Goal: Task Accomplishment & Management: Manage account settings

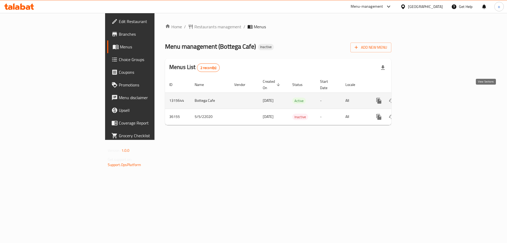
click at [420, 97] on icon "enhanced table" at bounding box center [417, 100] width 6 height 6
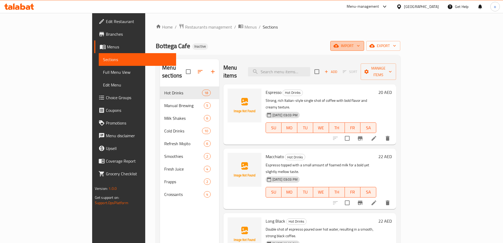
click at [360, 49] on span "import" at bounding box center [347, 46] width 25 height 7
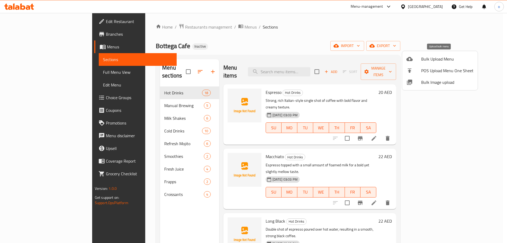
click at [416, 61] on div at bounding box center [414, 59] width 15 height 6
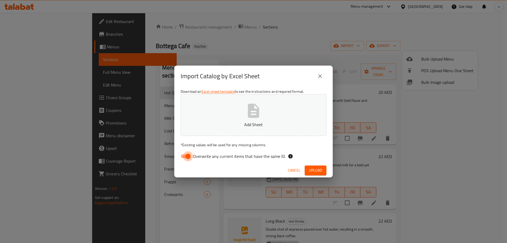
click at [187, 158] on input "Overwrite any current items that have the same ID." at bounding box center [188, 156] width 30 height 10
checkbox input "false"
click at [316, 170] on span "Upload" at bounding box center [315, 170] width 13 height 7
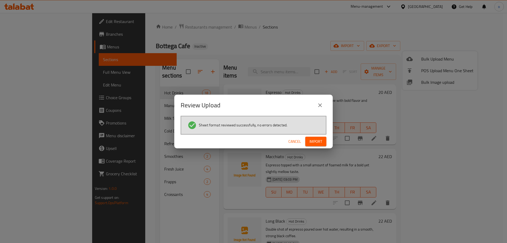
click at [317, 143] on span "Import" at bounding box center [316, 141] width 13 height 7
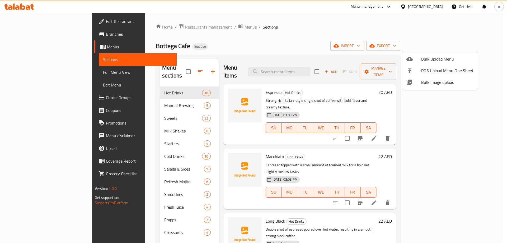
click at [177, 67] on div at bounding box center [253, 121] width 507 height 243
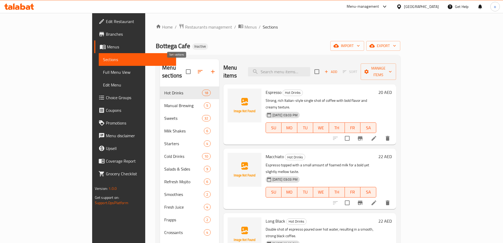
click at [197, 68] on icon "button" at bounding box center [200, 71] width 6 height 6
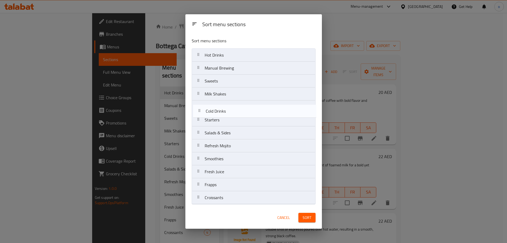
drag, startPoint x: 200, startPoint y: 123, endPoint x: 201, endPoint y: 112, distance: 11.1
click at [201, 112] on nav "Hot Drinks Manual Brewing Sweets Milk Shakes Starters Cold Drinks Salads & Side…" at bounding box center [254, 126] width 124 height 156
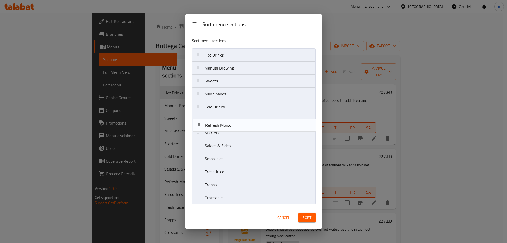
drag, startPoint x: 199, startPoint y: 148, endPoint x: 200, endPoint y: 124, distance: 23.8
click at [200, 124] on nav "Hot Drinks Manual Brewing Sweets Milk Shakes Cold Drinks Starters Salads & Side…" at bounding box center [254, 126] width 124 height 156
drag, startPoint x: 197, startPoint y: 161, endPoint x: 200, endPoint y: 133, distance: 28.6
click at [200, 133] on nav "Hot Drinks Manual Brewing Sweets Milk Shakes Cold Drinks Refresh Mojito Starter…" at bounding box center [254, 126] width 124 height 156
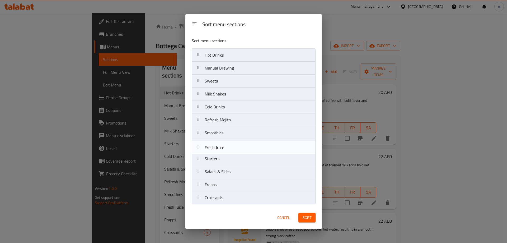
drag, startPoint x: 199, startPoint y: 174, endPoint x: 199, endPoint y: 147, distance: 26.7
click at [199, 147] on nav "Hot Drinks Manual Brewing Sweets Milk Shakes Cold Drinks Refresh Mojito Smoothi…" at bounding box center [254, 126] width 124 height 156
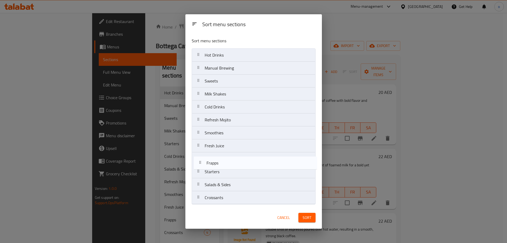
drag, startPoint x: 201, startPoint y: 185, endPoint x: 203, endPoint y: 160, distance: 25.5
click at [203, 160] on nav "Hot Drinks Manual Brewing Sweets Milk Shakes Cold Drinks Refresh Mojito Smoothi…" at bounding box center [254, 126] width 124 height 156
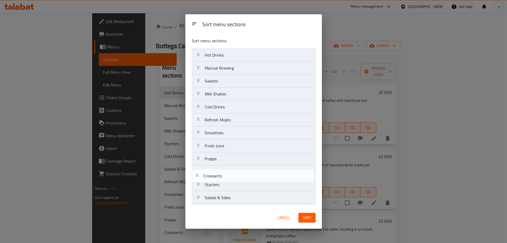
drag, startPoint x: 199, startPoint y: 196, endPoint x: 198, endPoint y: 171, distance: 25.1
click at [198, 171] on nav "Hot Drinks Manual Brewing Sweets Milk Shakes Cold Drinks Refresh Mojito Smoothi…" at bounding box center [254, 126] width 124 height 156
drag, startPoint x: 198, startPoint y: 82, endPoint x: 209, endPoint y: 180, distance: 98.3
click at [209, 180] on nav "Hot Drinks Manual Brewing Sweets Milk Shakes Cold Drinks Refresh Mojito Smoothi…" at bounding box center [254, 126] width 124 height 156
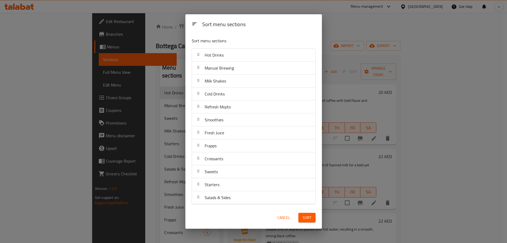
click at [310, 216] on span "Sort" at bounding box center [307, 217] width 9 height 7
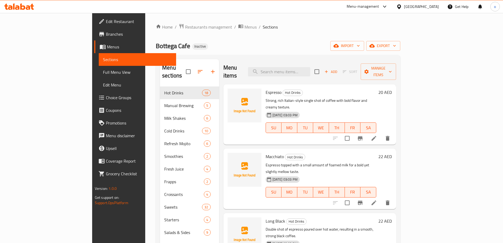
click at [103, 70] on span "Full Menu View" at bounding box center [137, 72] width 69 height 6
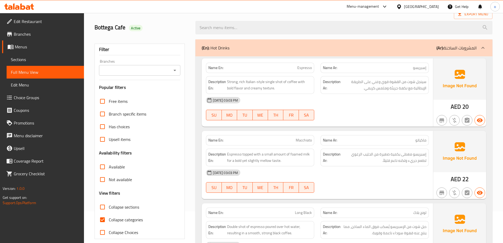
scroll to position [79, 0]
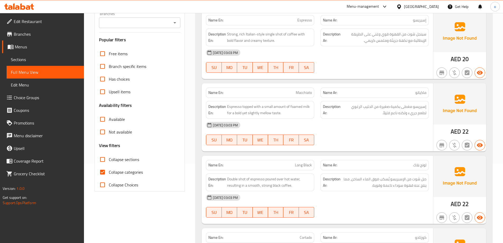
click at [115, 172] on span "Collapse categories" at bounding box center [126, 172] width 34 height 6
click at [109, 172] on input "Collapse categories" at bounding box center [102, 172] width 13 height 13
checkbox input "false"
click at [108, 160] on input "Collapse sections" at bounding box center [102, 159] width 13 height 13
checkbox input "true"
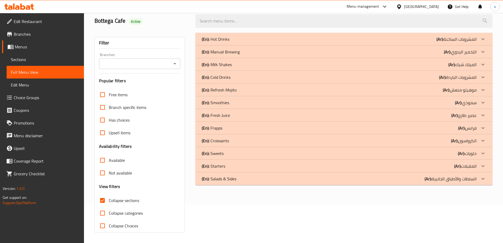
scroll to position [38, 0]
click at [484, 179] on icon at bounding box center [483, 178] width 6 height 6
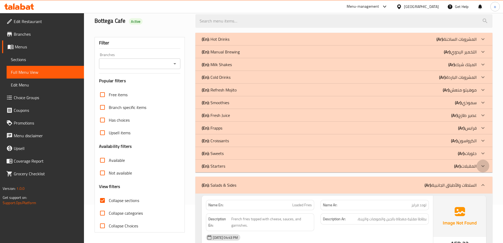
click at [485, 169] on div at bounding box center [483, 166] width 13 height 13
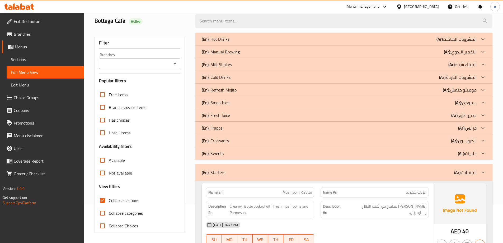
click at [483, 156] on icon at bounding box center [483, 153] width 6 height 6
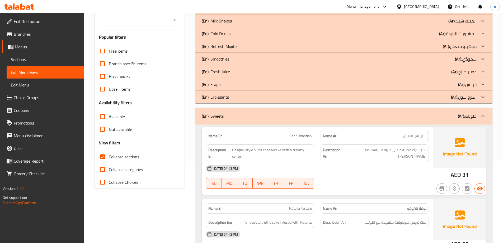
scroll to position [91, 0]
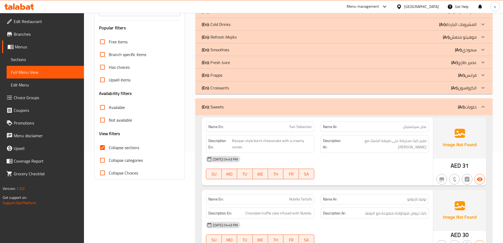
click at [304, 126] on span "San Sebastian" at bounding box center [301, 127] width 22 height 6
copy span "San Sebastian"
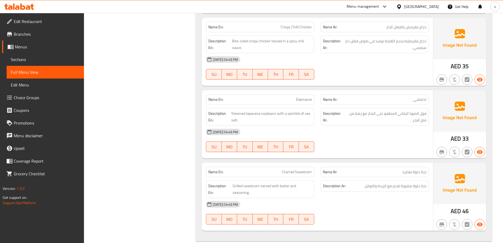
scroll to position [3143, 0]
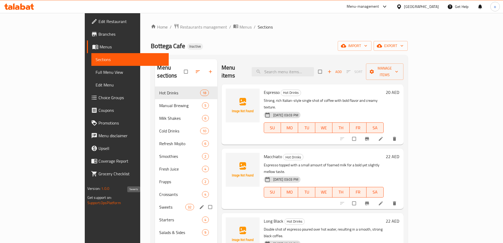
click at [159, 204] on span "Sweets" at bounding box center [172, 207] width 26 height 6
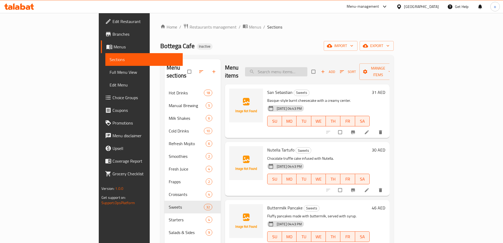
click at [308, 68] on input "search" at bounding box center [276, 71] width 62 height 9
click at [370, 129] on icon at bounding box center [366, 131] width 5 height 5
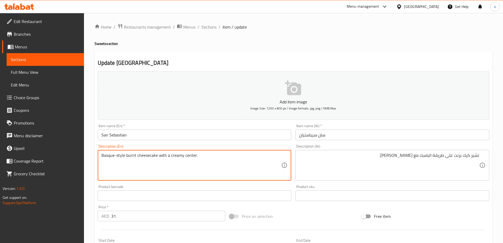
click at [132, 155] on textarea "Basque-style burnt cheesecake with a creamy center." at bounding box center [191, 165] width 180 height 25
drag, startPoint x: 126, startPoint y: 155, endPoint x: 156, endPoint y: 153, distance: 30.5
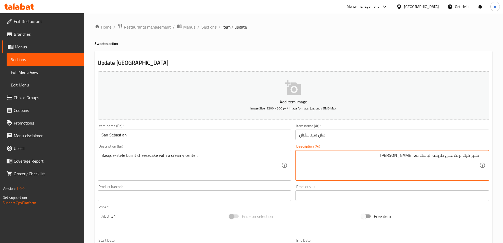
click at [457, 156] on textarea "تشيز كيك برنت على طريقة الباسك مع [PERSON_NAME]." at bounding box center [389, 165] width 180 height 25
click at [440, 164] on textarea "تشيز كيك محترقة على طريقة الباسك مع [PERSON_NAME]." at bounding box center [389, 165] width 180 height 25
type textarea "تشيز كيك محترقة على طريقة الباسك مع [PERSON_NAME]."
click at [212, 25] on span "Sections" at bounding box center [209, 27] width 15 height 6
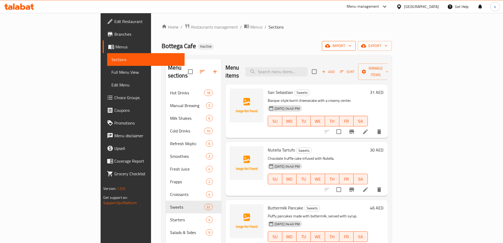
click at [352, 45] on span "import" at bounding box center [338, 46] width 25 height 7
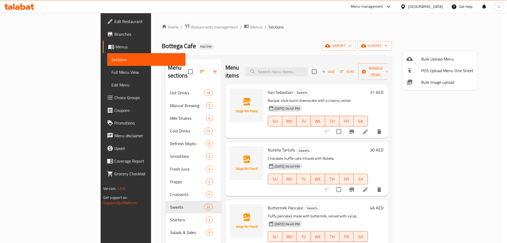
click at [436, 56] on span "Bulk Upload Menu" at bounding box center [447, 59] width 52 height 6
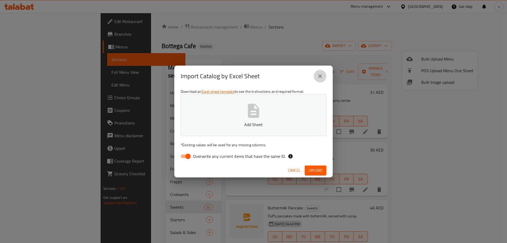
click at [321, 75] on icon "close" at bounding box center [320, 76] width 6 height 6
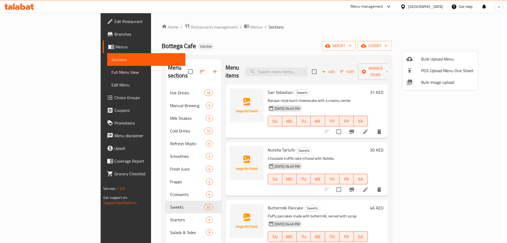
click at [478, 47] on div at bounding box center [253, 121] width 507 height 243
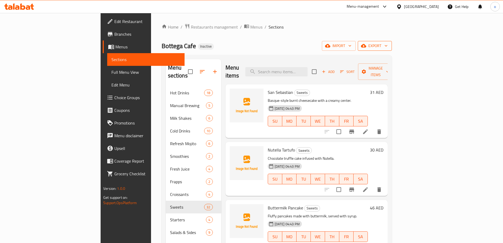
click at [388, 47] on span "export" at bounding box center [375, 46] width 26 height 7
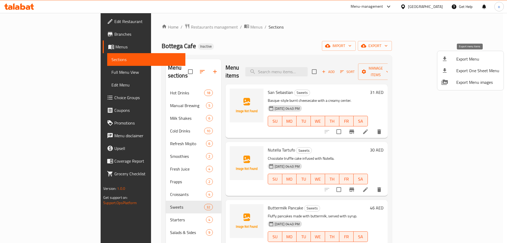
click at [468, 60] on span "Export Menu" at bounding box center [478, 59] width 43 height 6
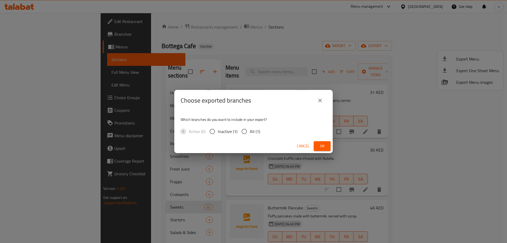
click at [246, 131] on input "All (1)" at bounding box center [244, 131] width 11 height 11
radio input "true"
click at [323, 147] on span "Ok" at bounding box center [322, 146] width 8 height 7
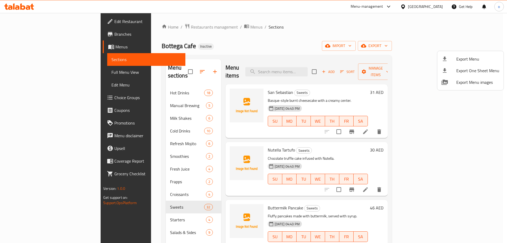
click at [109, 27] on div at bounding box center [253, 121] width 507 height 243
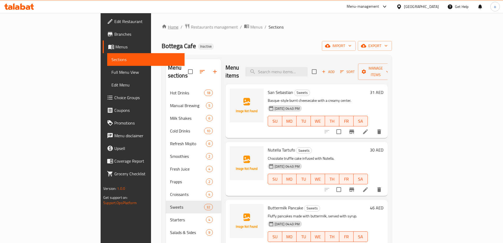
click at [162, 27] on link "Home" at bounding box center [170, 27] width 17 height 6
